Goal: Task Accomplishment & Management: Use online tool/utility

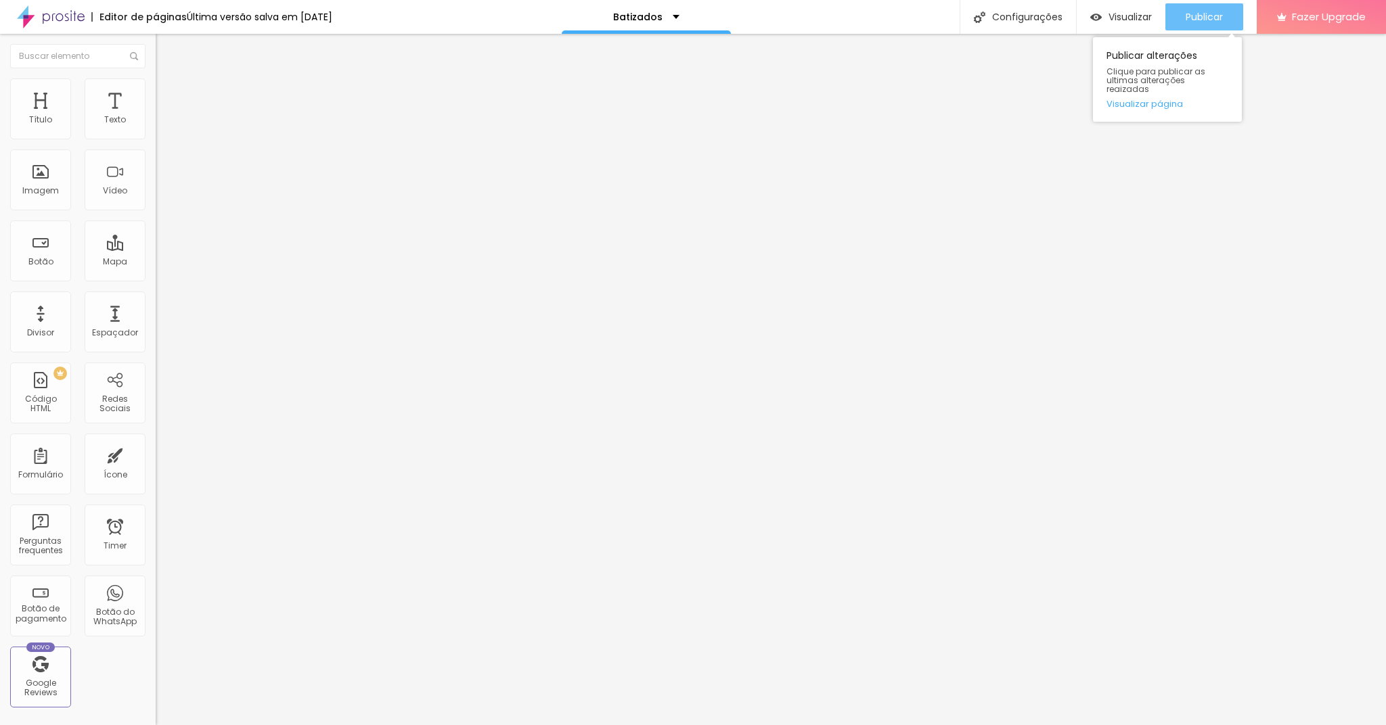
click at [1194, 18] on span "Publicar" at bounding box center [1203, 17] width 37 height 11
click at [1204, 12] on span "Publicar" at bounding box center [1203, 17] width 37 height 11
click at [1208, 18] on span "Publicar" at bounding box center [1203, 17] width 37 height 11
click at [168, 92] on span "Estilo" at bounding box center [178, 88] width 21 height 12
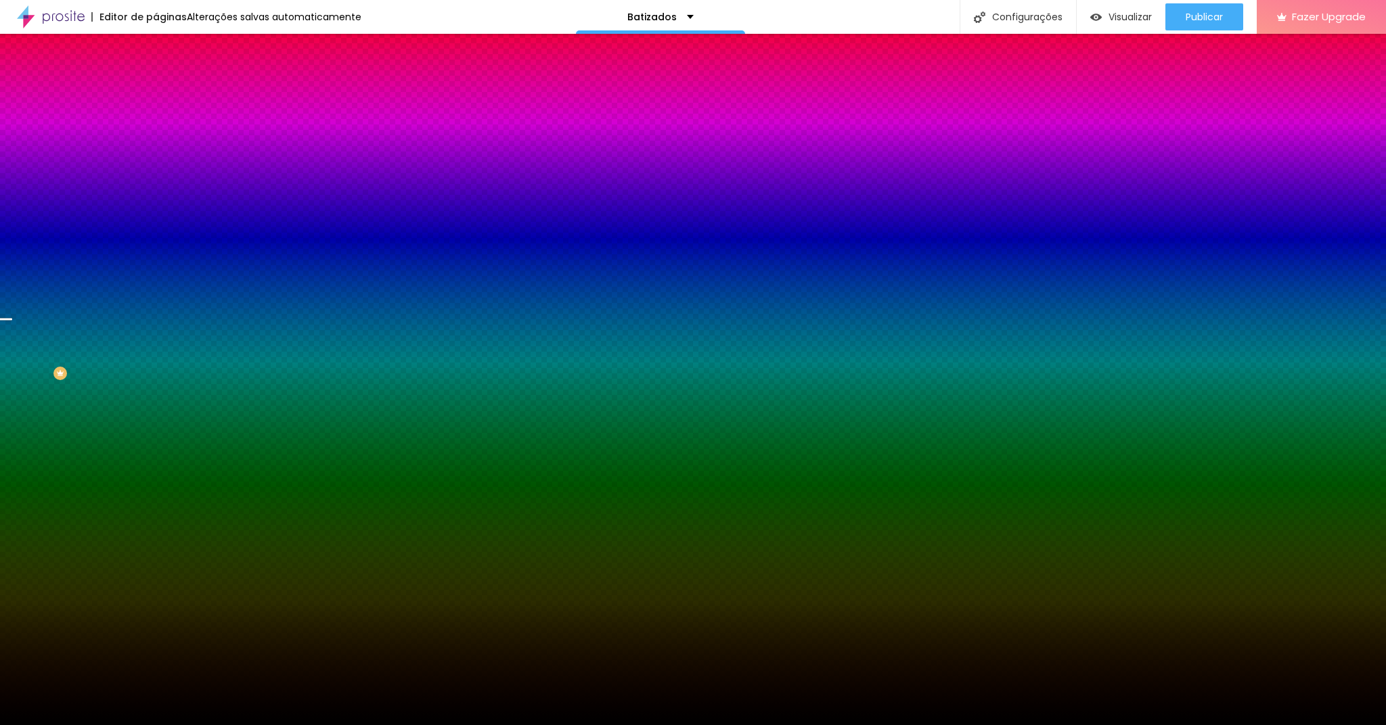
click at [156, 92] on li "Avançado" at bounding box center [234, 99] width 156 height 14
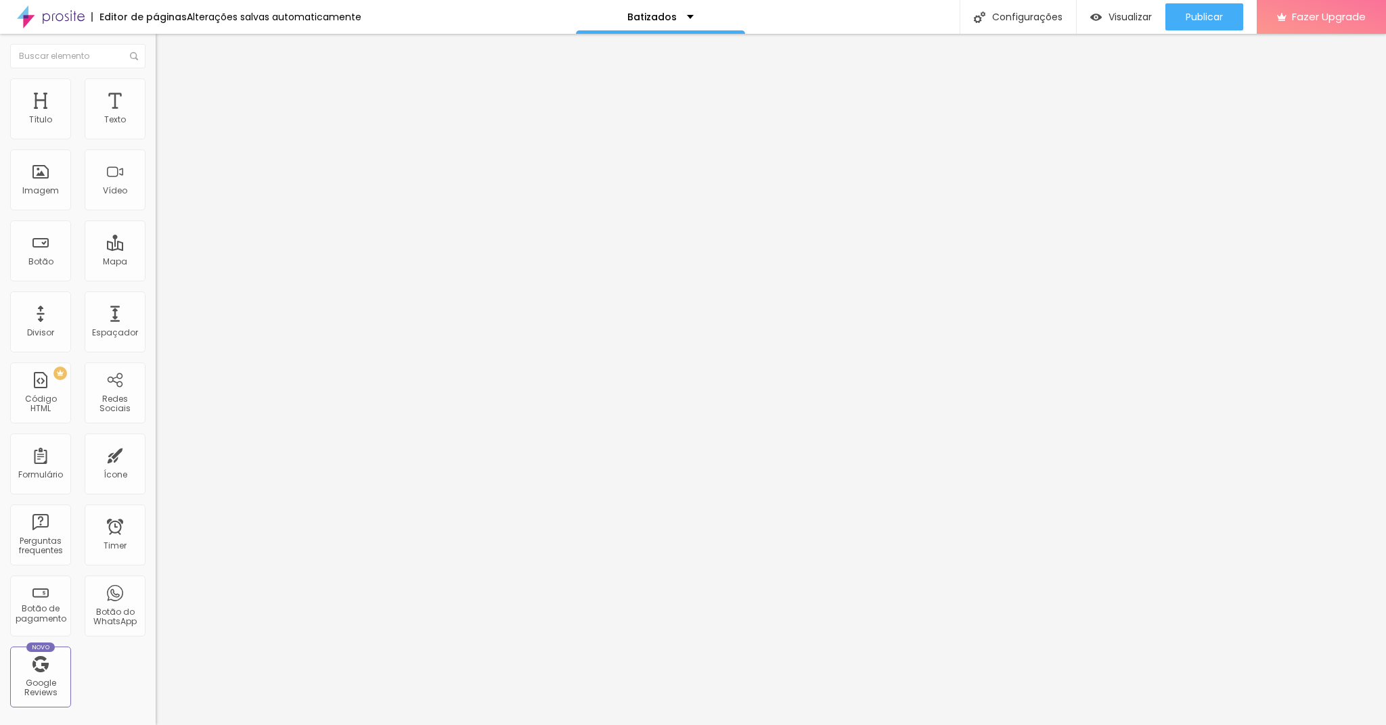
type input "71"
type input "65"
type input "60"
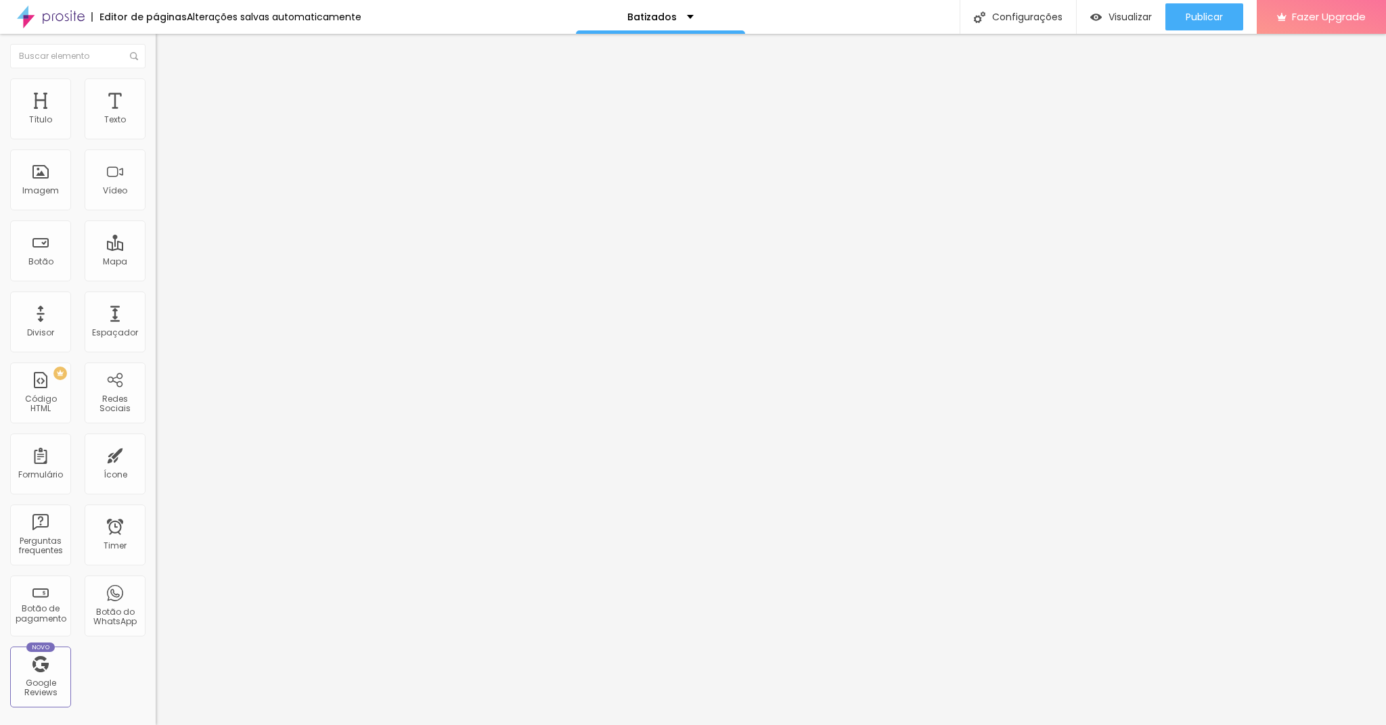
type input "60"
type input "55"
type input "50"
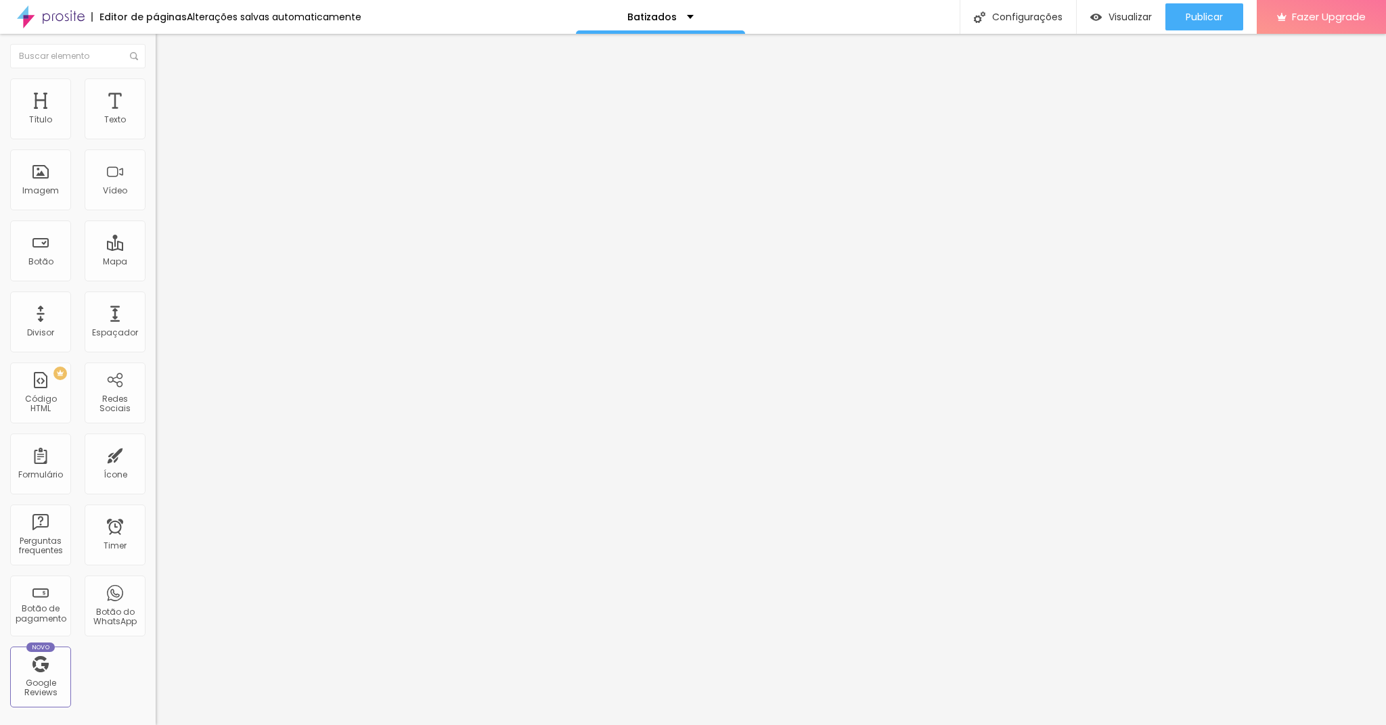
type input "44"
type input "39"
type input "34"
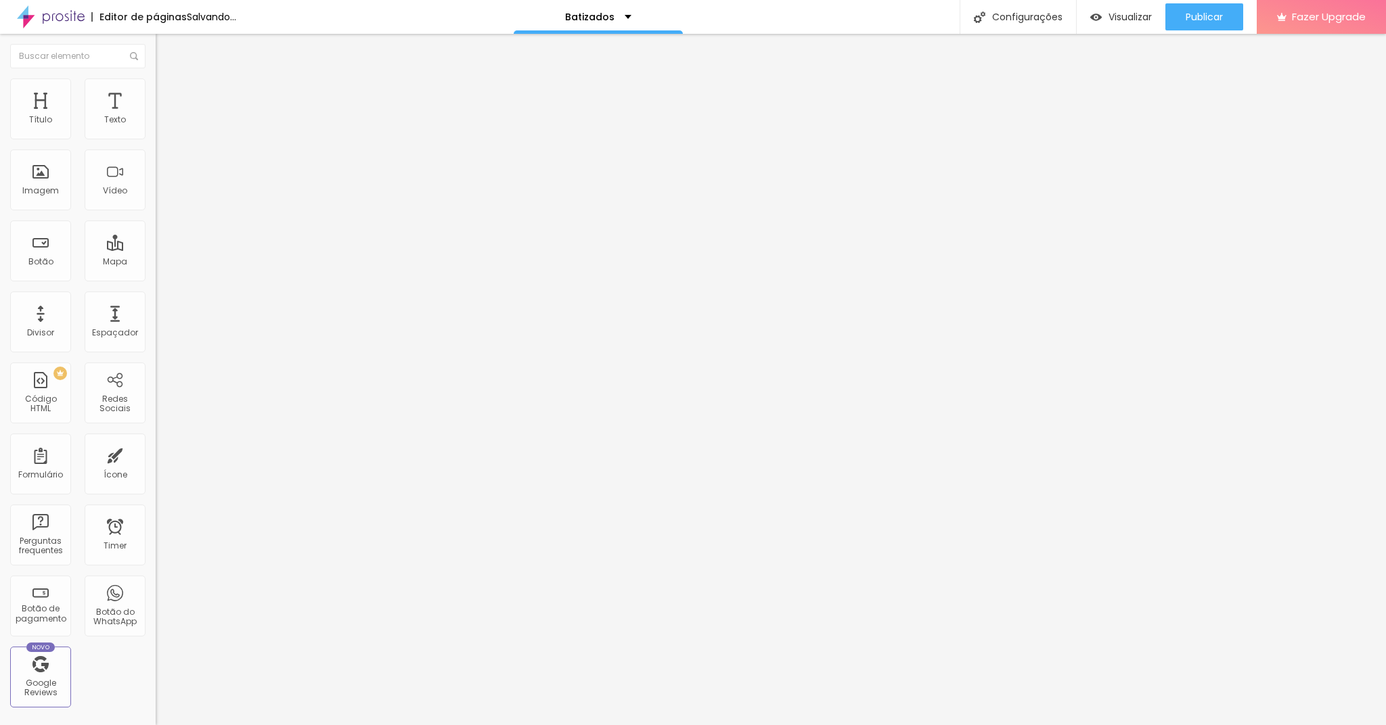
type input "34"
type input "28"
type input "23"
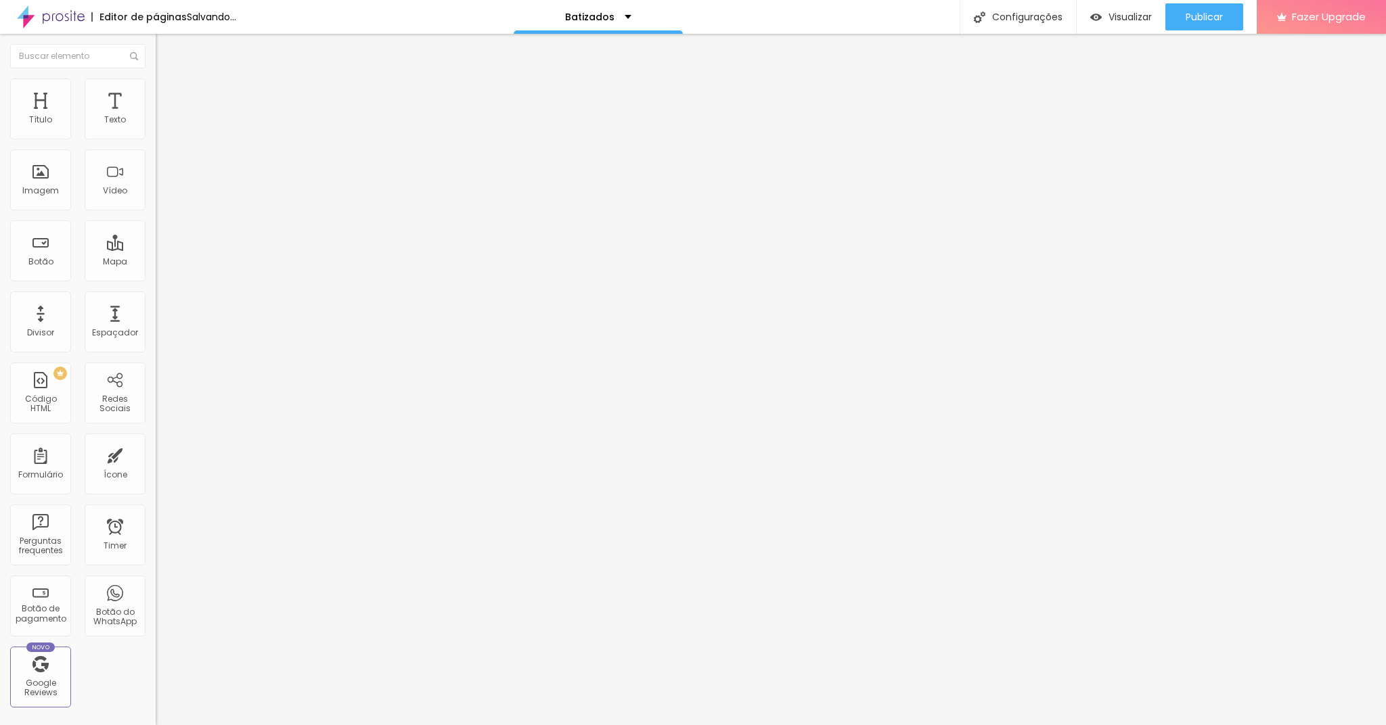
type input "18"
type input "13"
type input "7"
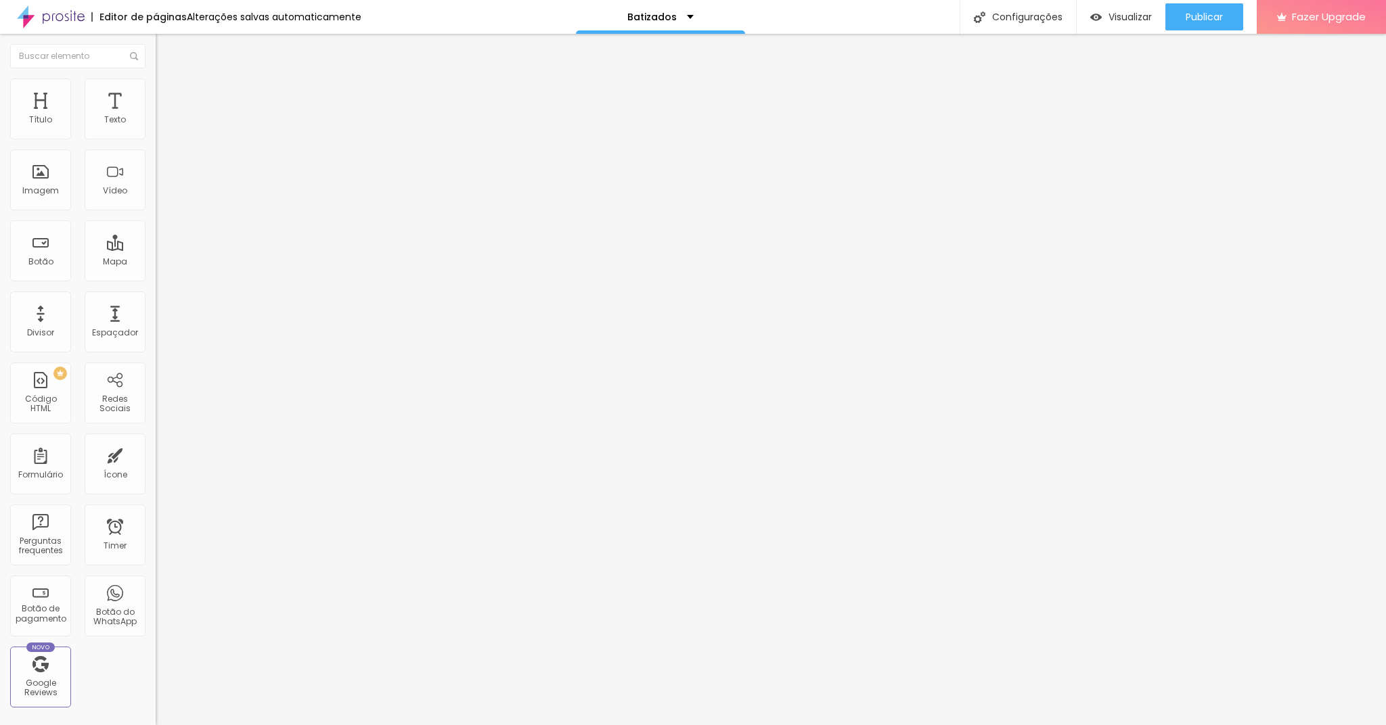
type input "7"
type input "2"
type input "0"
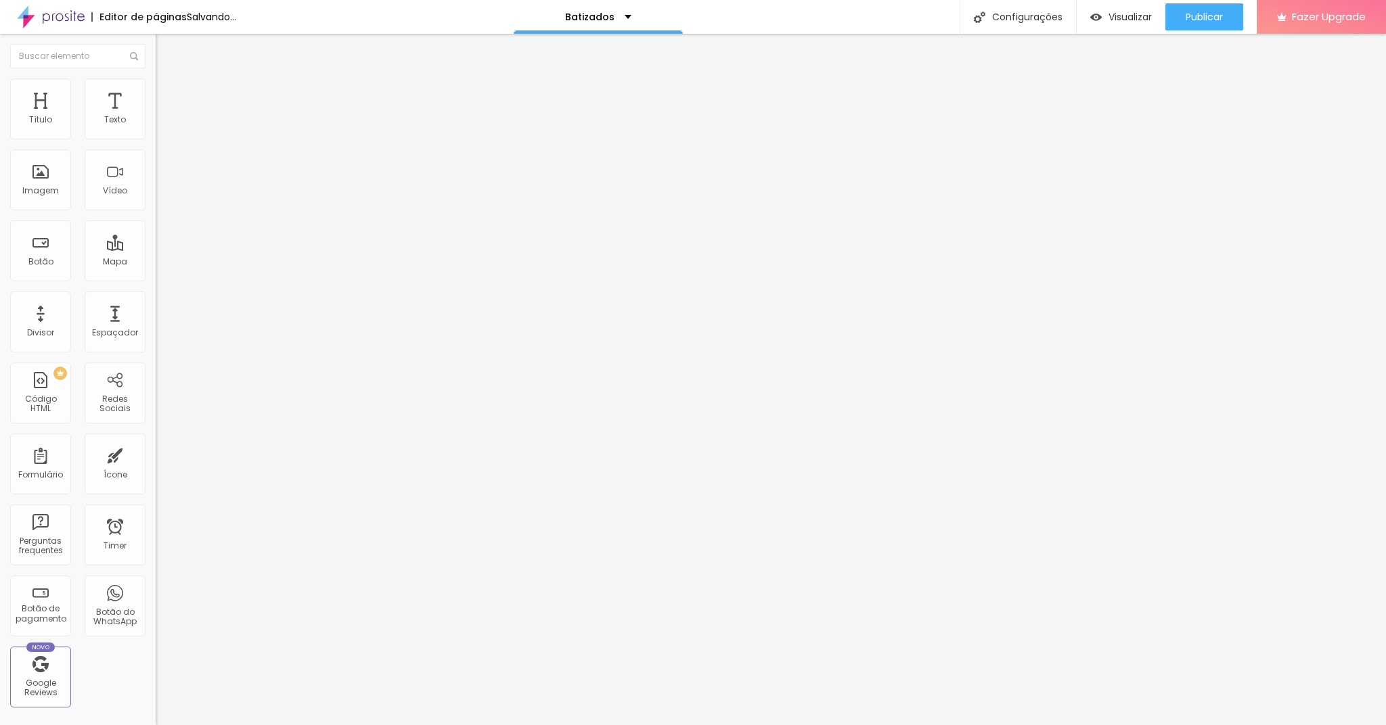
drag, startPoint x: 39, startPoint y: 163, endPoint x: 30, endPoint y: 162, distance: 9.5
type input "0"
click at [156, 454] on input "range" at bounding box center [199, 459] width 87 height 11
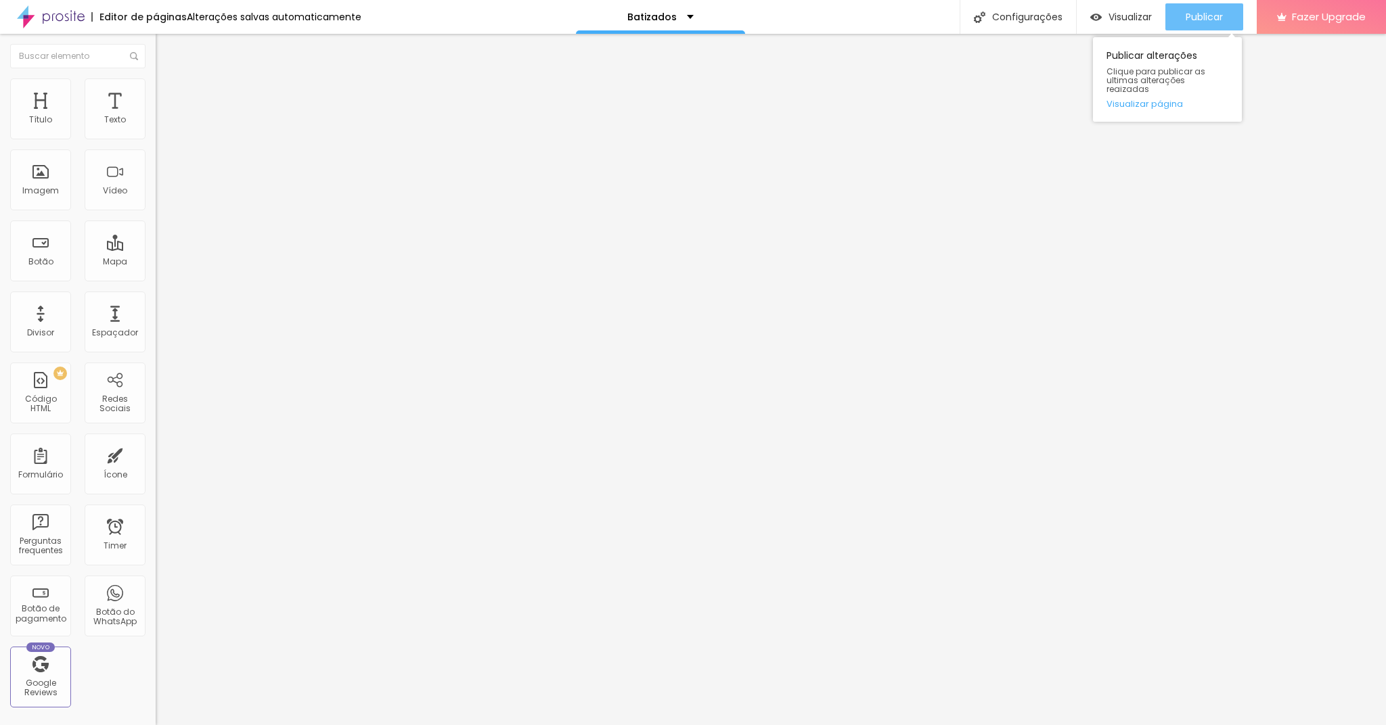
click at [1208, 14] on span "Publicar" at bounding box center [1203, 17] width 37 height 11
